Goal: Entertainment & Leisure: Consume media (video, audio)

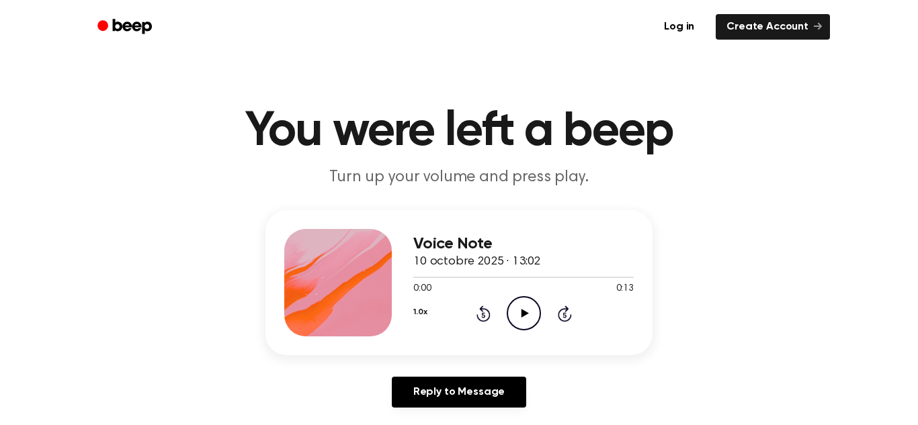
click at [525, 316] on icon "Play Audio" at bounding box center [523, 313] width 34 height 34
click at [519, 318] on icon "Play Audio" at bounding box center [523, 313] width 34 height 34
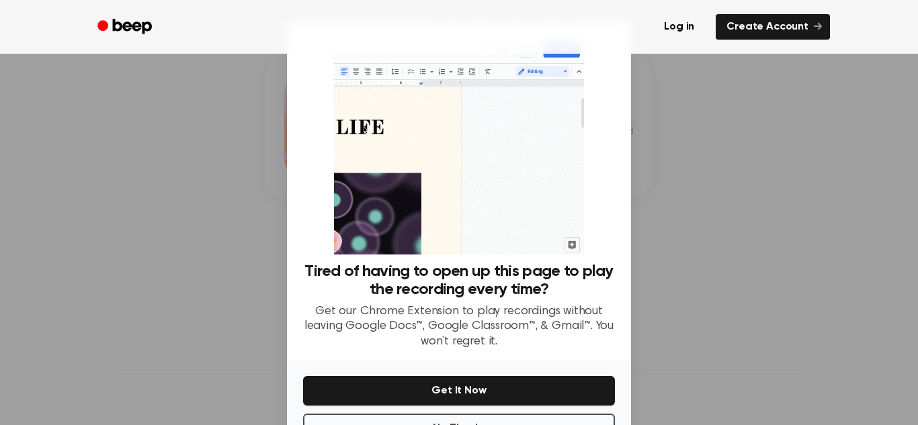
scroll to position [124, 0]
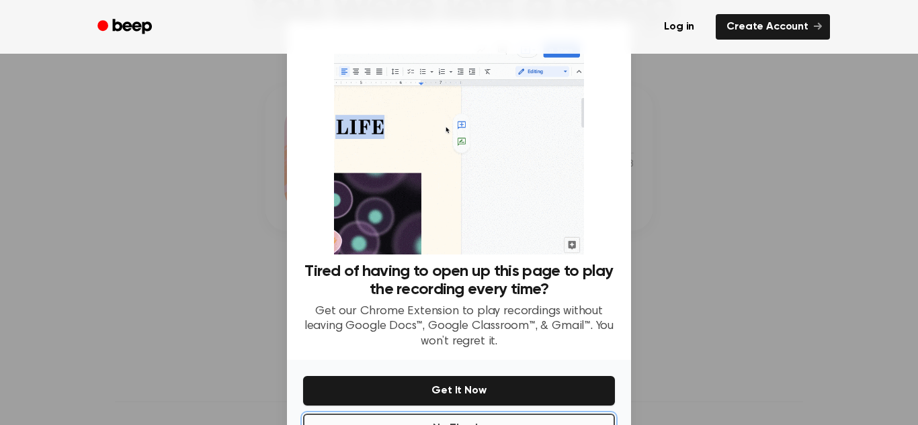
click at [349, 417] on button "No Thanks" at bounding box center [459, 429] width 312 height 30
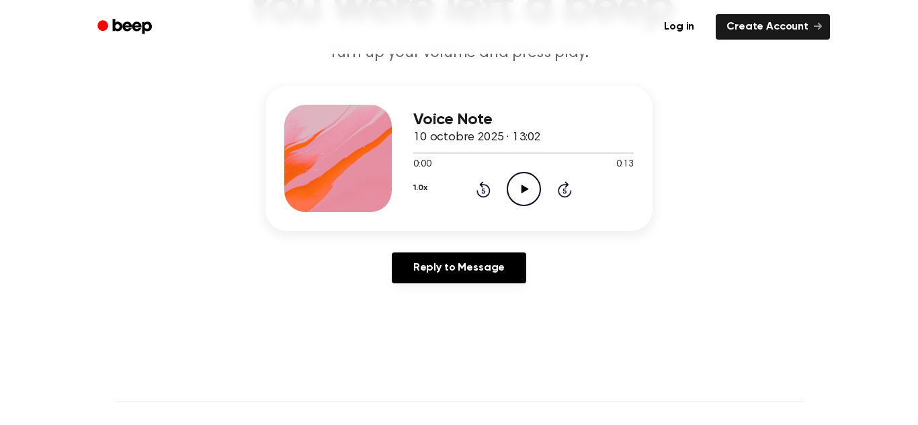
click at [531, 202] on icon "Play Audio" at bounding box center [523, 189] width 34 height 34
click at [529, 200] on icon "Pause Audio" at bounding box center [523, 189] width 34 height 34
click at [519, 189] on icon "Play Audio" at bounding box center [523, 189] width 34 height 34
click at [523, 208] on div "Voice Note 10 octobre 2025 · 13:02 0:13 0:13 Your browser does not support the …" at bounding box center [523, 158] width 220 height 107
click at [516, 205] on circle at bounding box center [523, 189] width 33 height 33
